Goal: Task Accomplishment & Management: Use online tool/utility

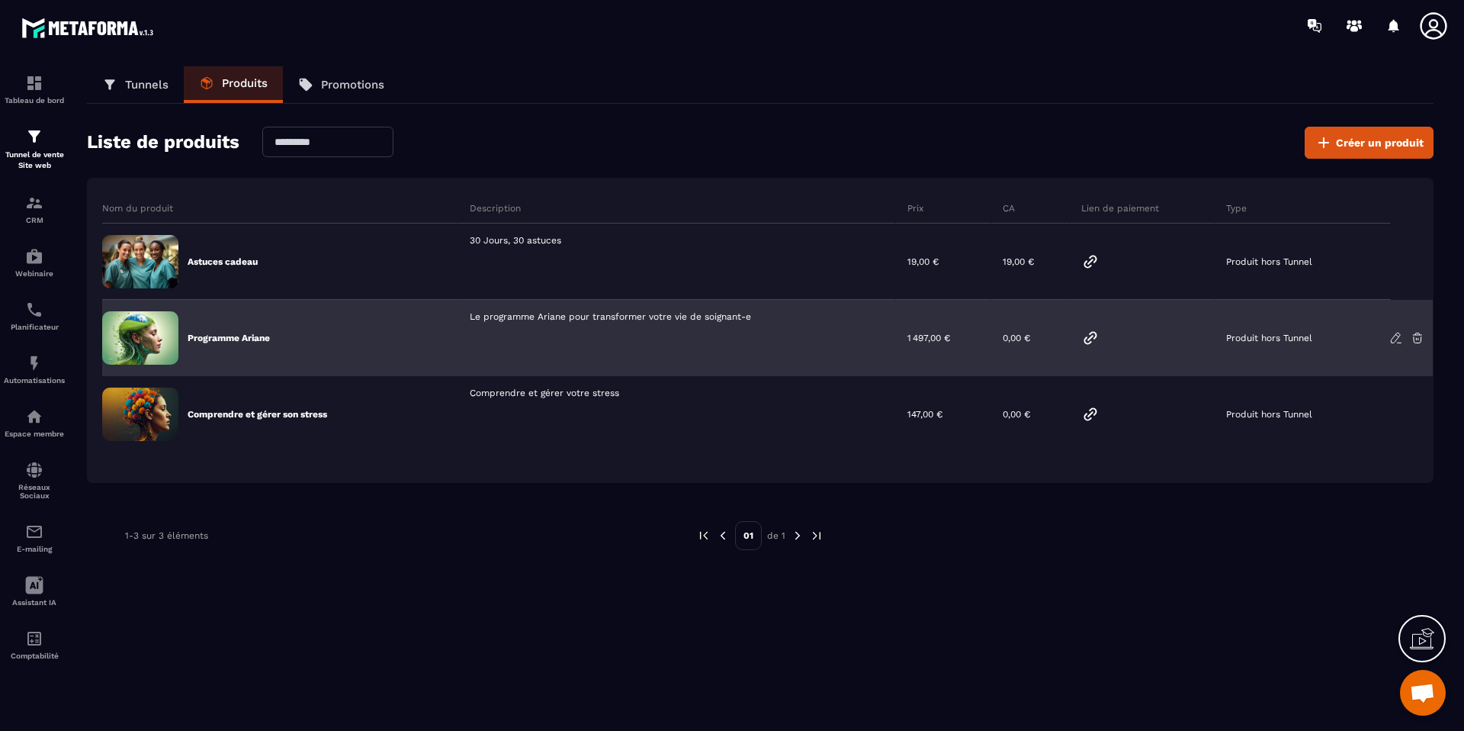
click at [1396, 337] on icon at bounding box center [1397, 338] width 14 height 14
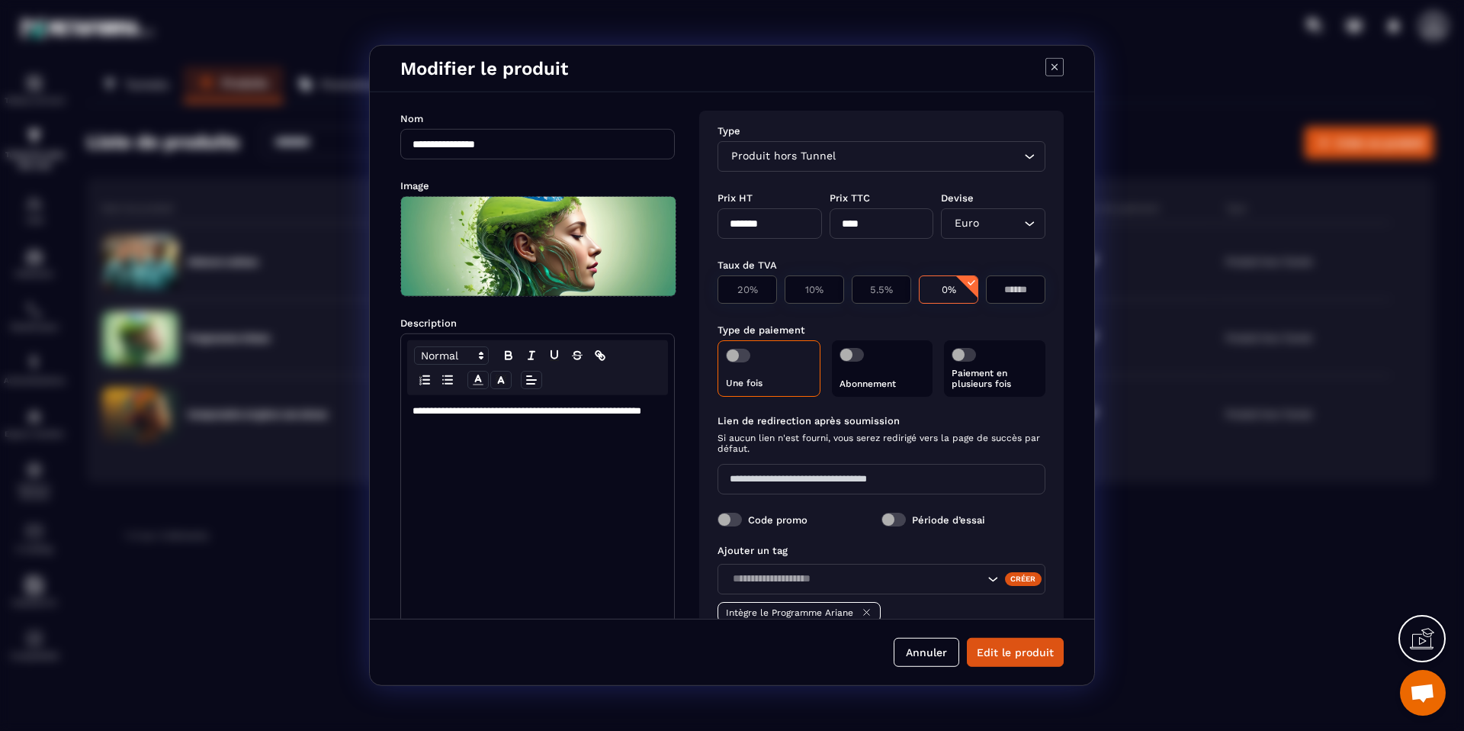
click at [1052, 68] on icon "Modal window" at bounding box center [1055, 67] width 18 height 18
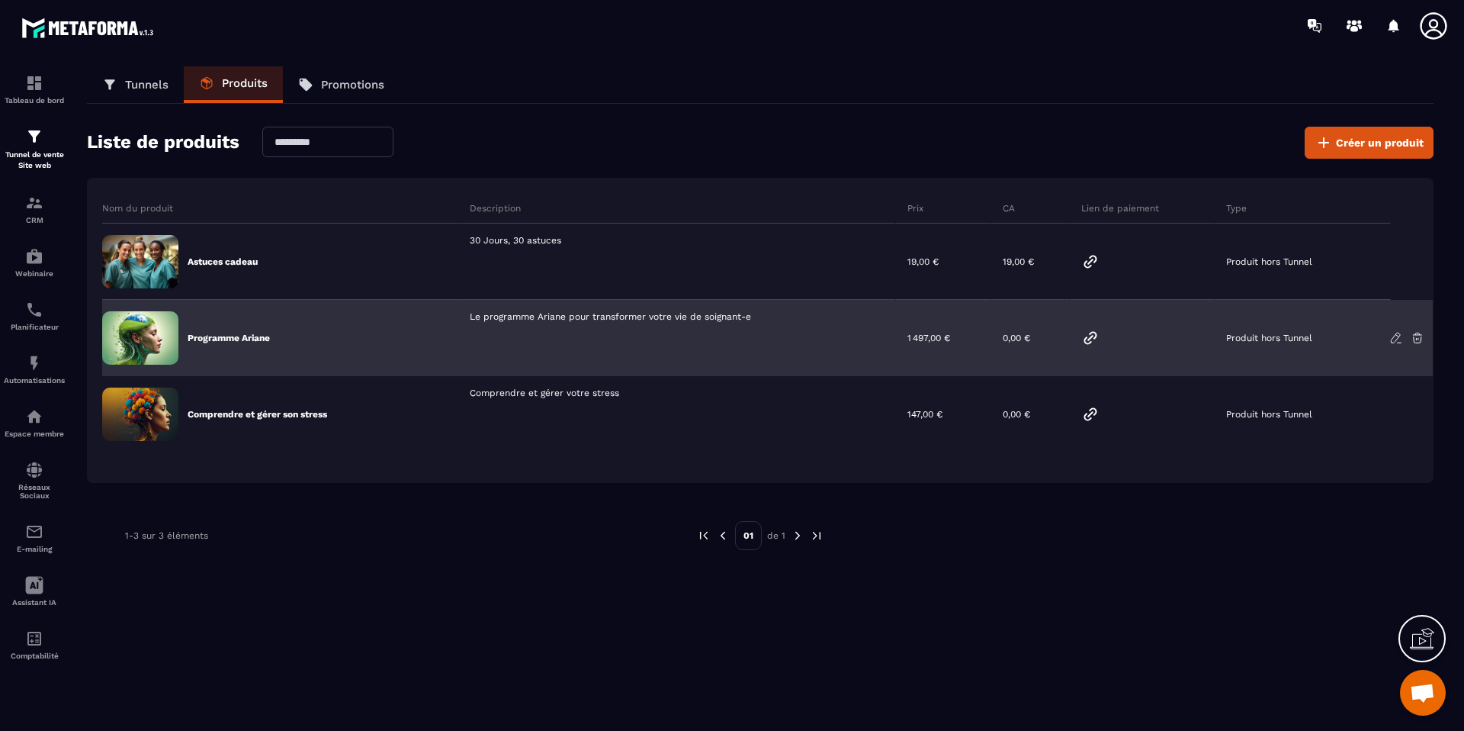
click at [1087, 338] on icon at bounding box center [1090, 338] width 18 height 18
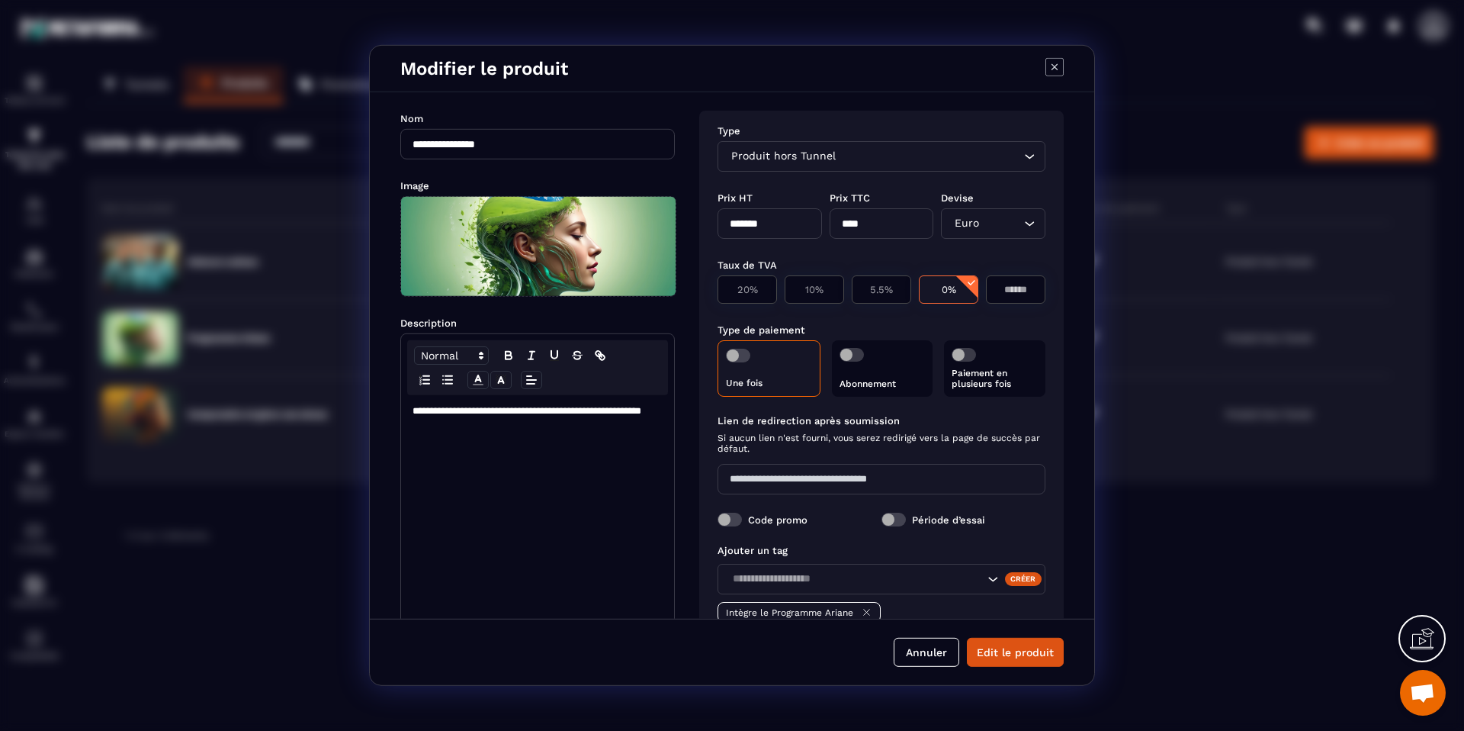
click at [1053, 60] on icon "Modal window" at bounding box center [1055, 67] width 18 height 18
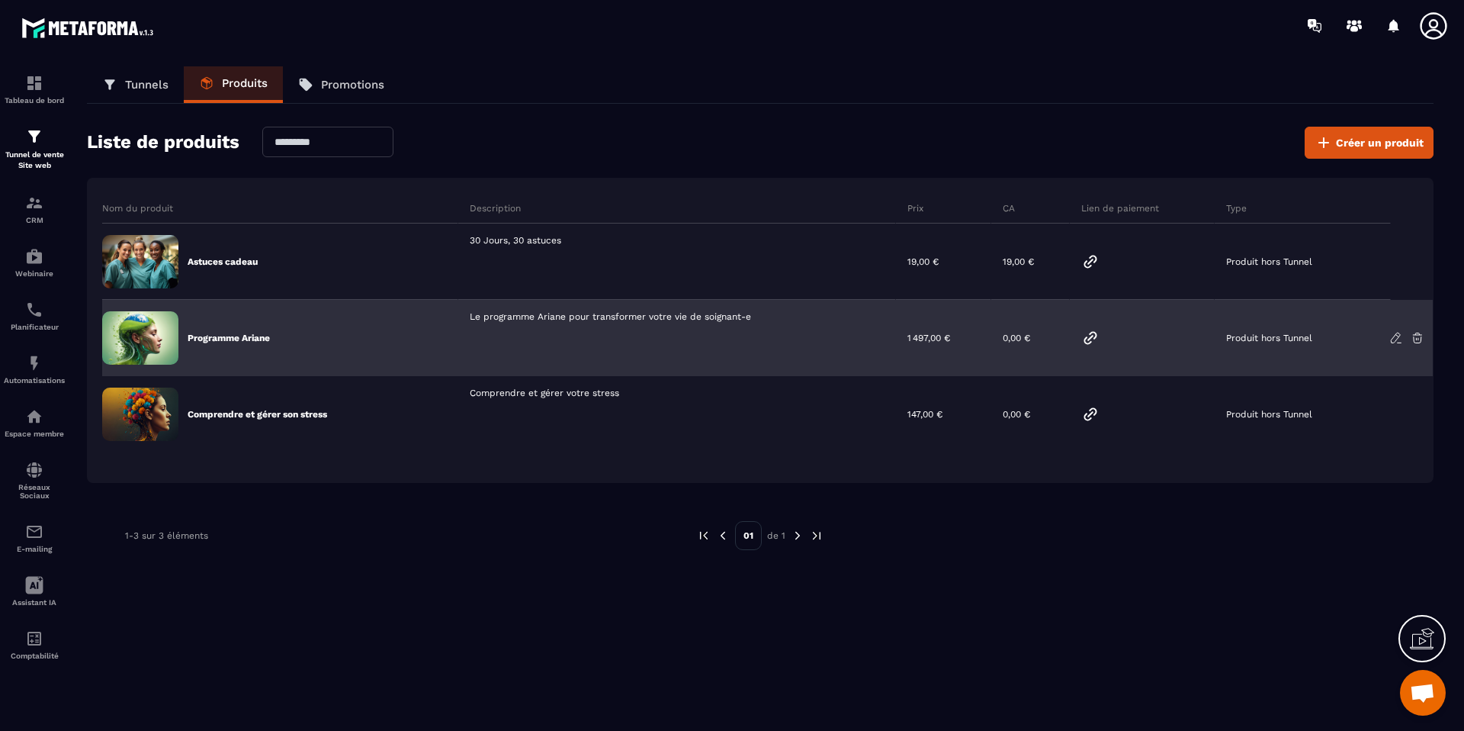
click at [1088, 339] on icon at bounding box center [1090, 338] width 18 height 18
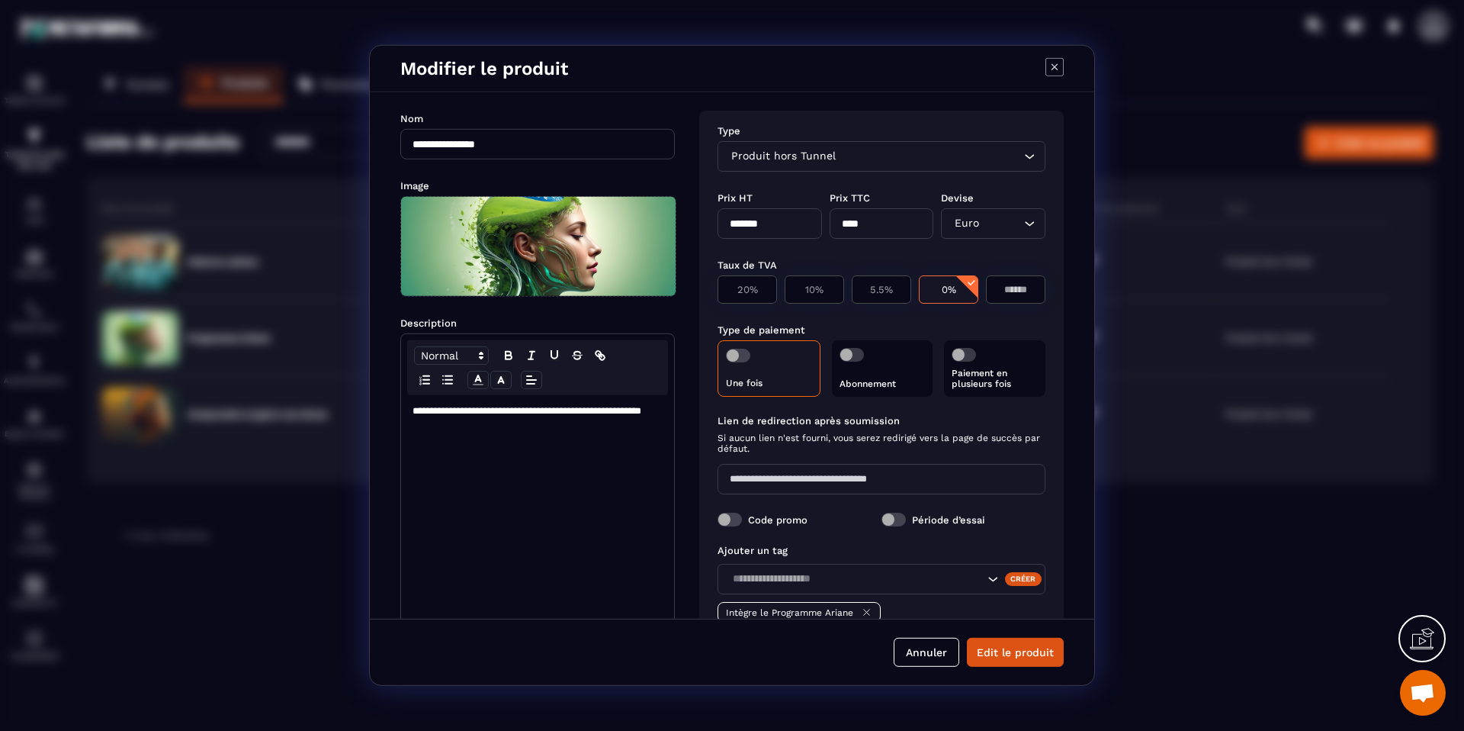
click at [1059, 61] on icon "Modal window" at bounding box center [1055, 67] width 18 height 18
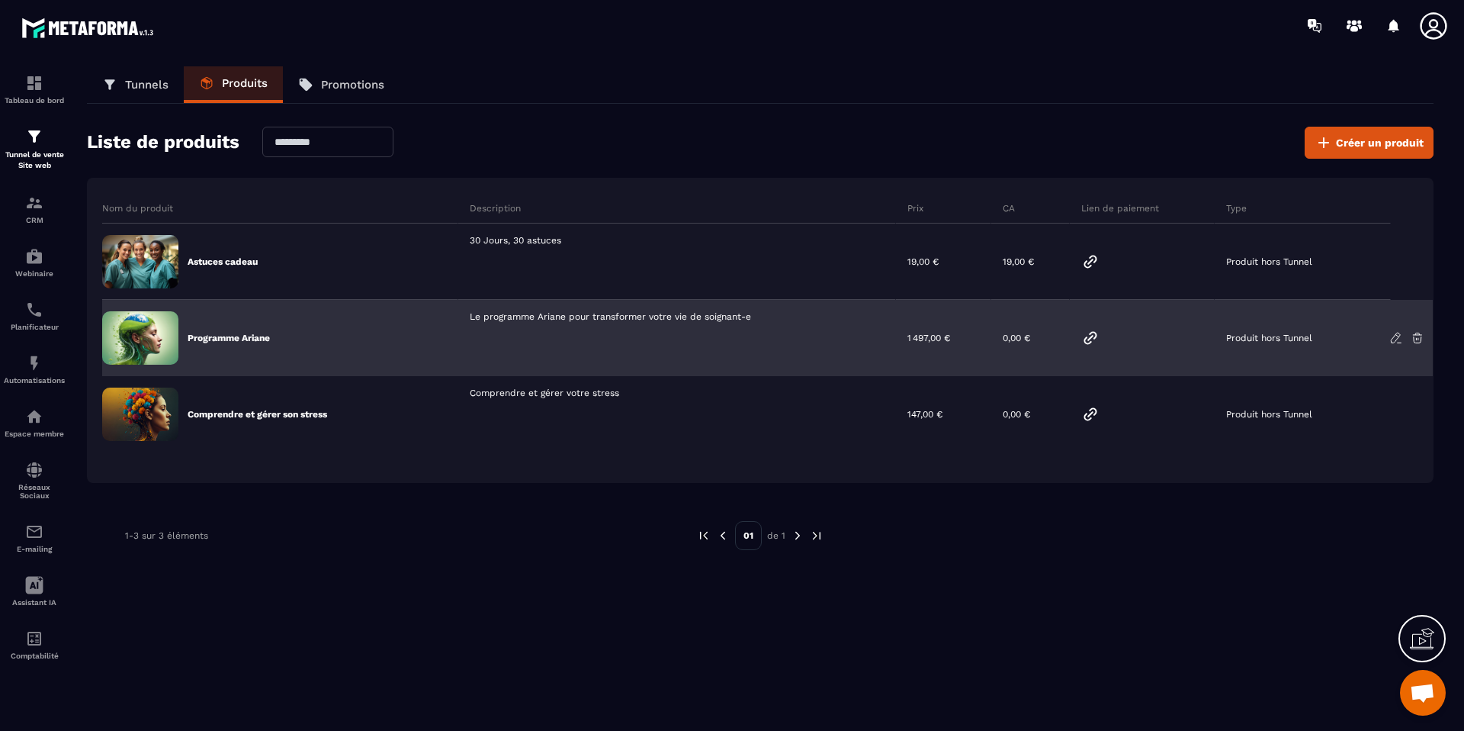
click at [1088, 341] on icon at bounding box center [1090, 338] width 18 height 18
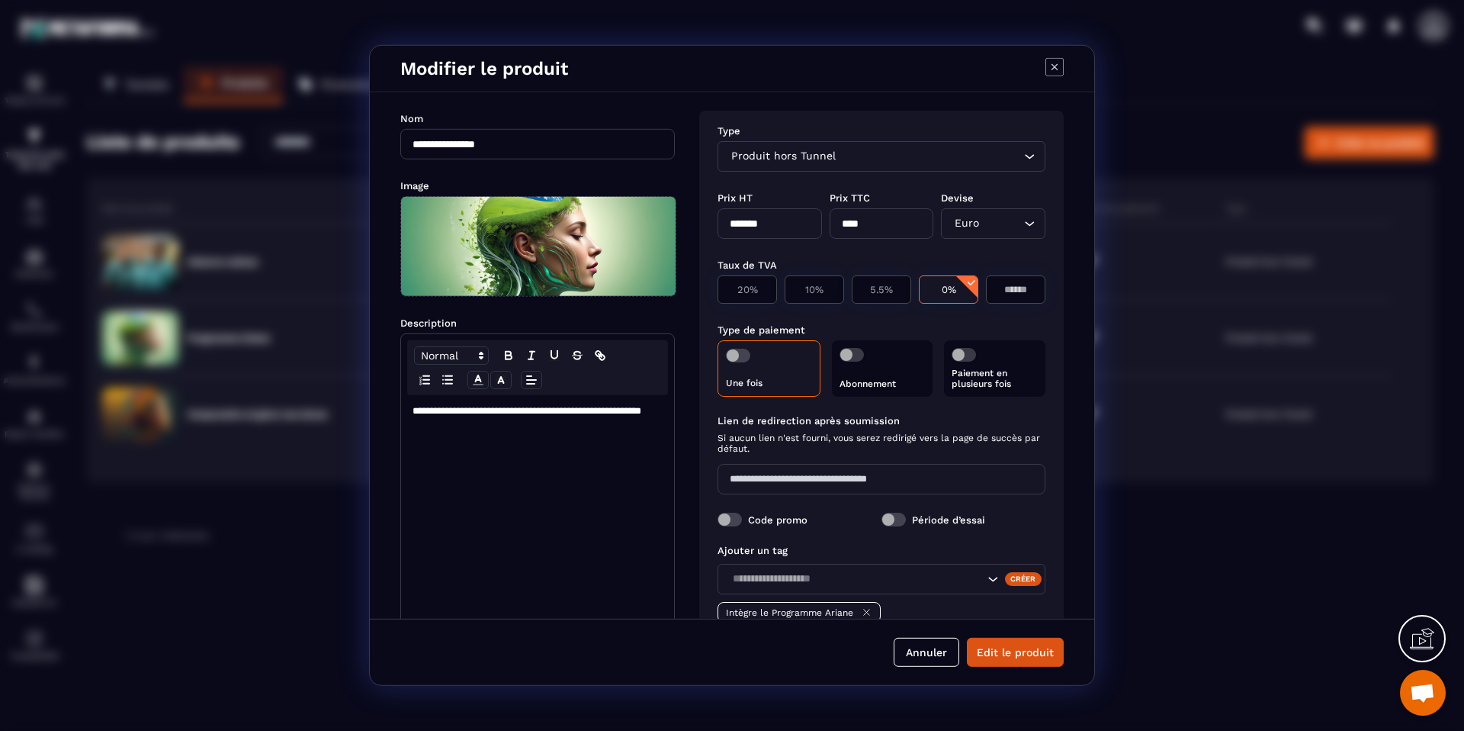
click at [1062, 69] on icon "Modal window" at bounding box center [1055, 67] width 18 height 18
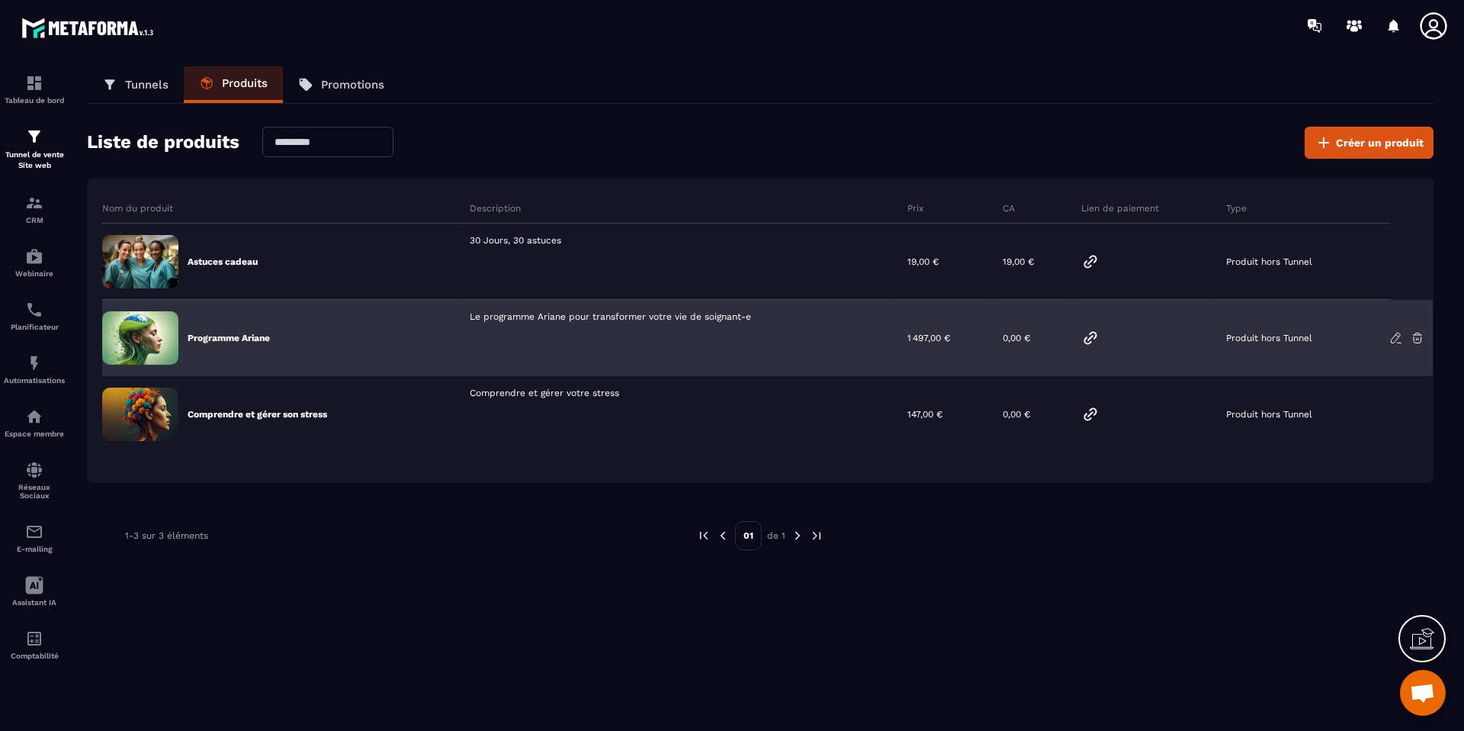
click at [1398, 339] on icon at bounding box center [1397, 338] width 14 height 14
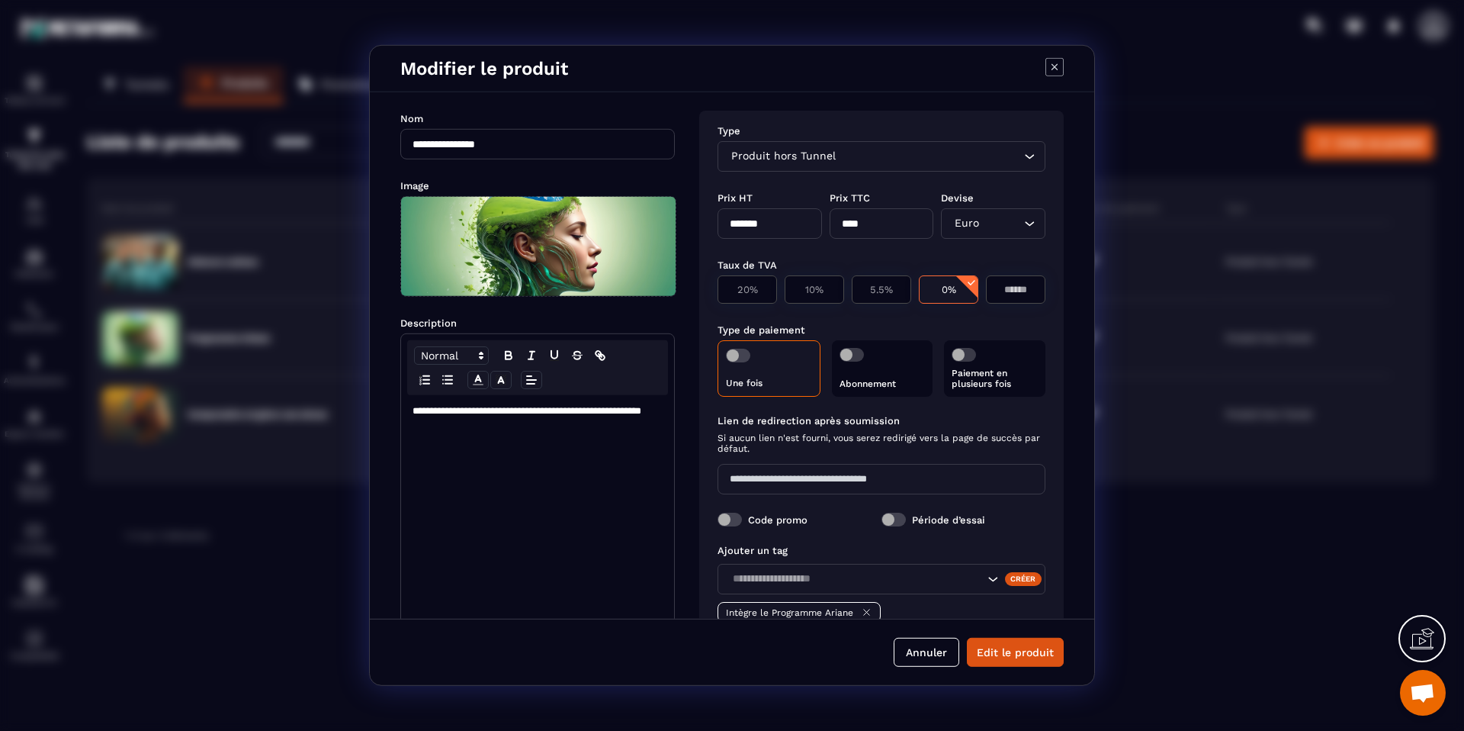
scroll to position [88, 0]
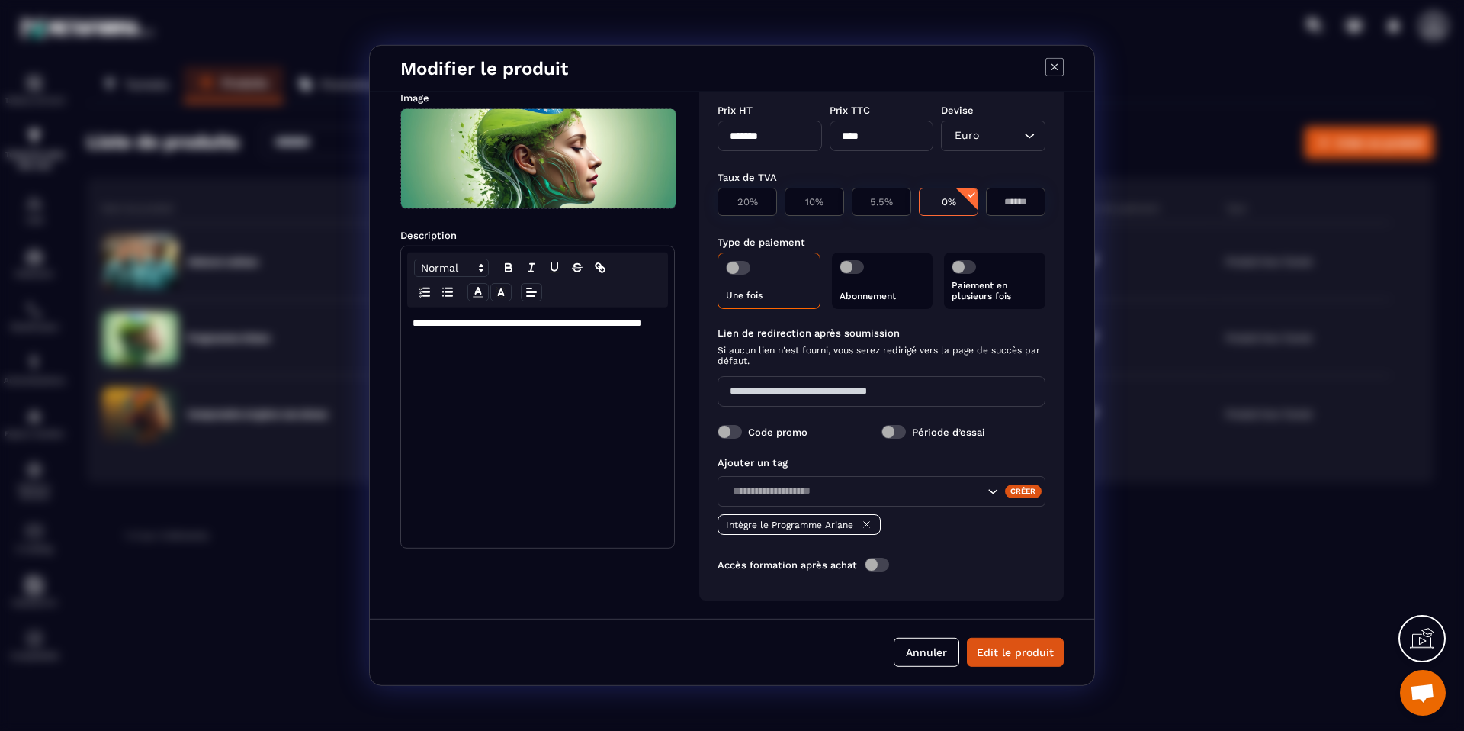
click at [1055, 68] on icon "Modal window" at bounding box center [1055, 67] width 18 height 18
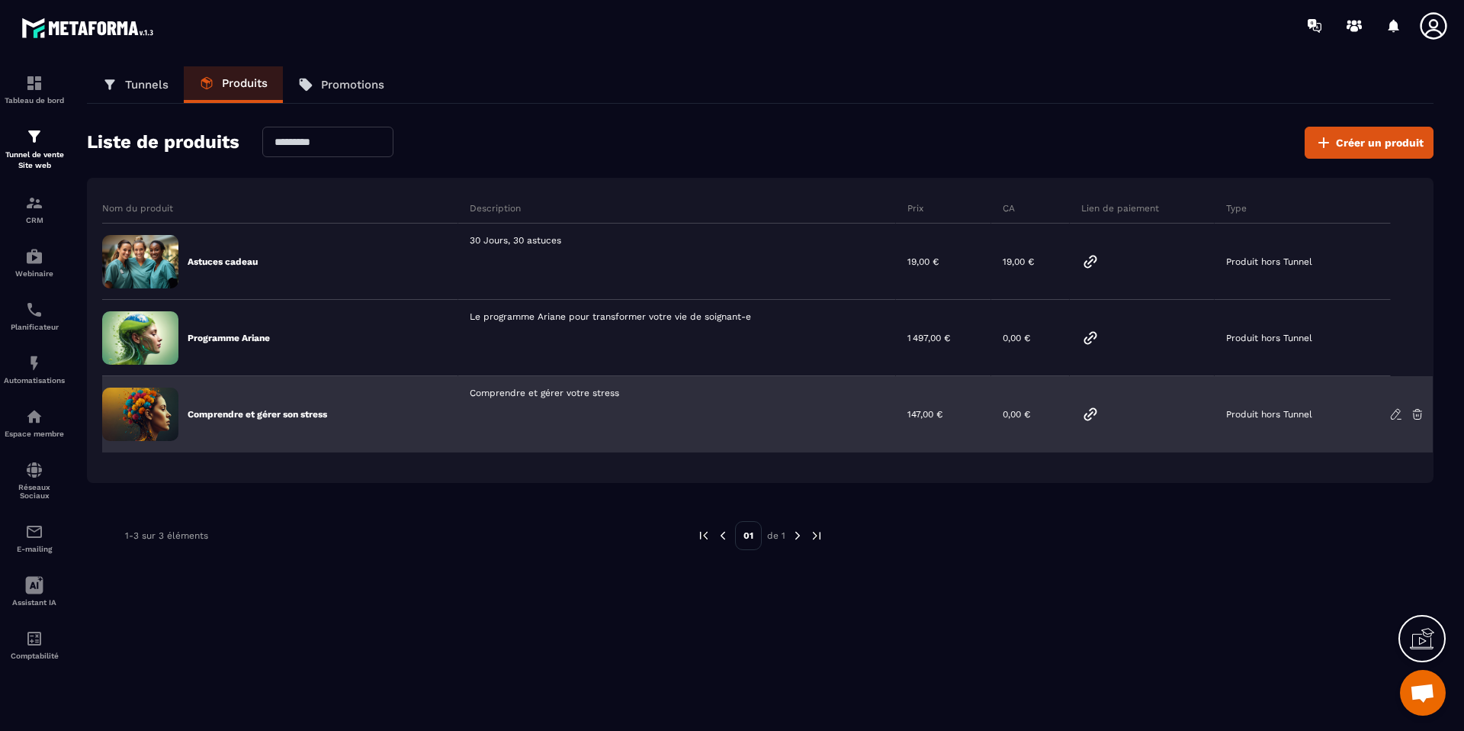
click at [1088, 412] on icon at bounding box center [1090, 414] width 18 height 18
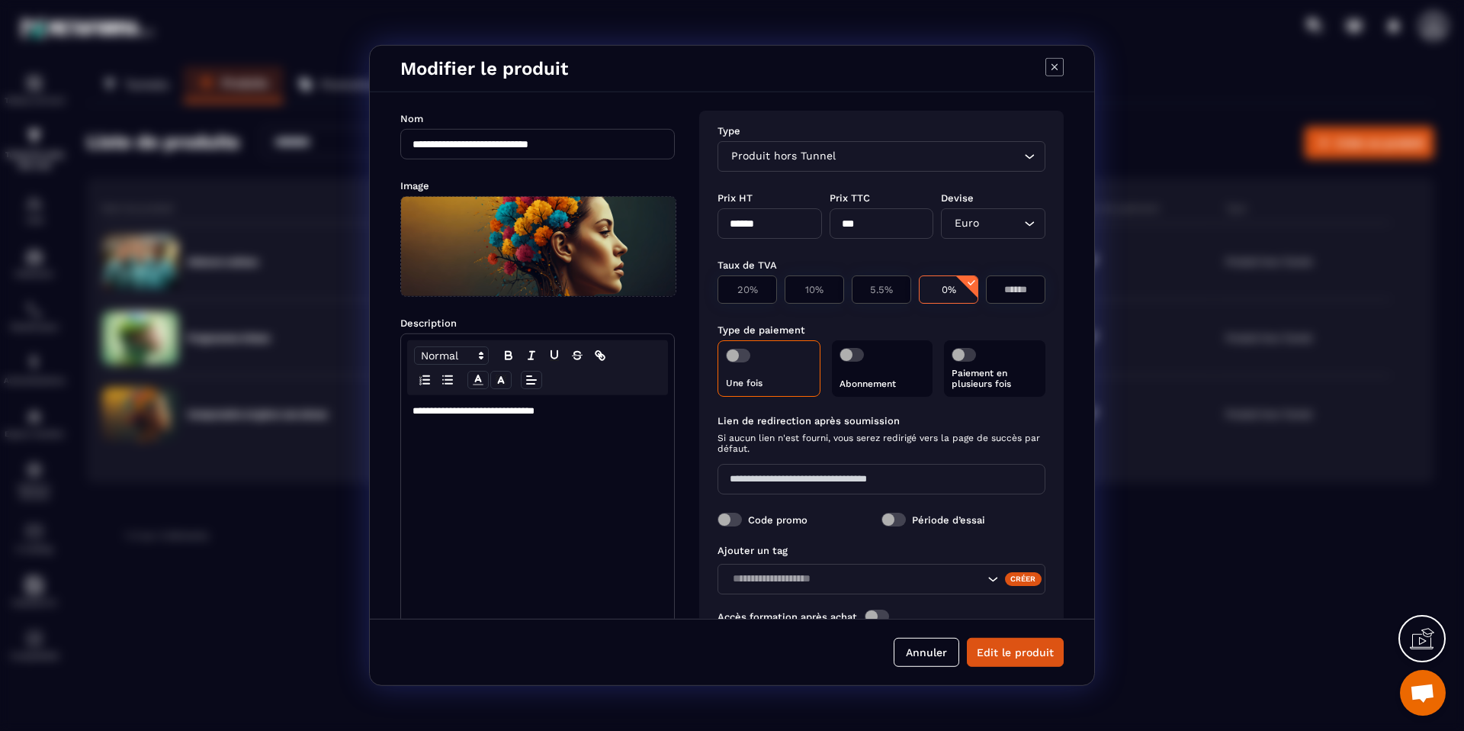
click at [1049, 65] on icon "Modal window" at bounding box center [1055, 67] width 18 height 18
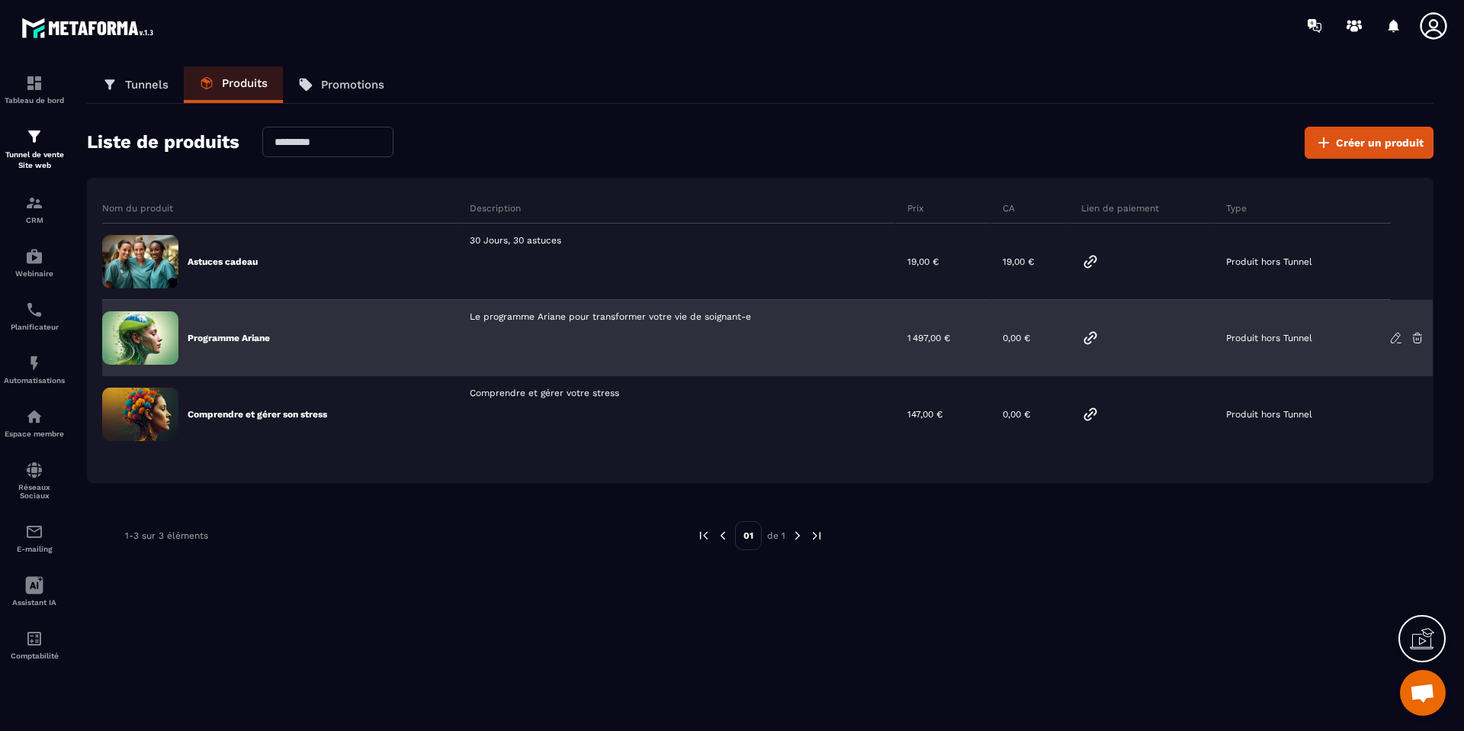
click at [1095, 337] on icon at bounding box center [1090, 338] width 18 height 18
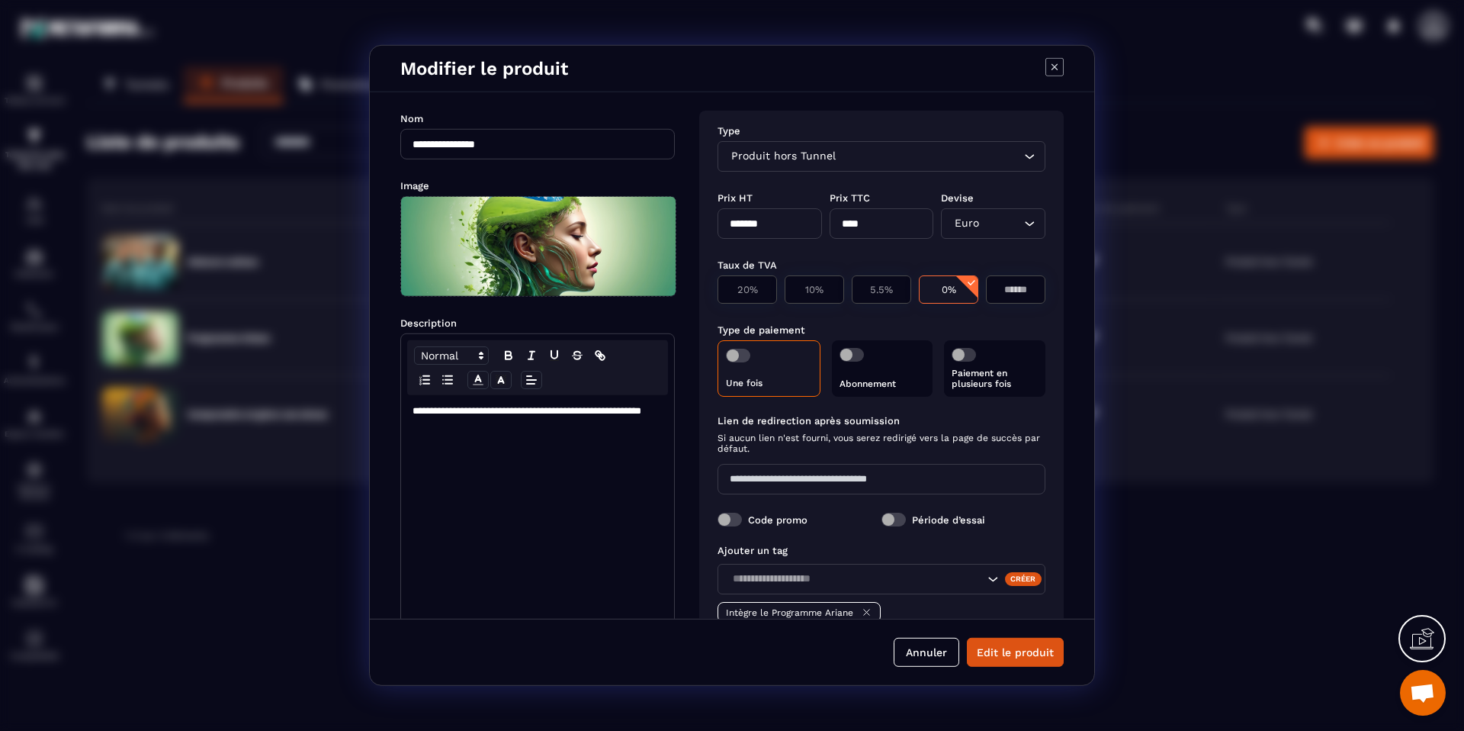
click at [1059, 63] on icon "Modal window" at bounding box center [1055, 67] width 18 height 18
